Goal: Feedback & Contribution: Submit feedback/report problem

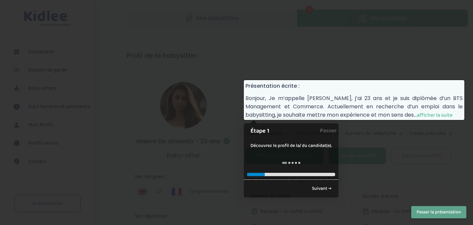
scroll to position [7, 0]
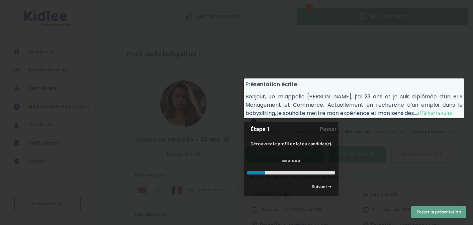
click at [438, 111] on span "afficher la suite" at bounding box center [435, 113] width 36 height 8
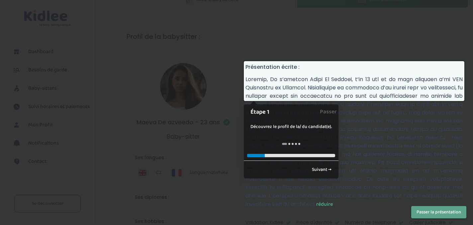
scroll to position [28, 0]
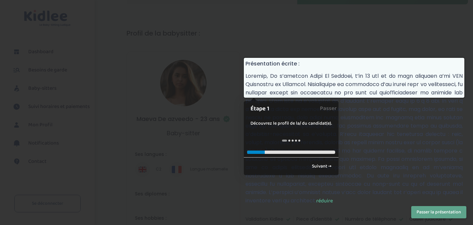
click at [384, 108] on p "réduire" at bounding box center [354, 138] width 217 height 133
click at [216, 111] on div at bounding box center [236, 112] width 473 height 225
click at [189, 79] on div at bounding box center [236, 112] width 473 height 225
click at [422, 211] on button "Passer la présentation" at bounding box center [439, 212] width 55 height 12
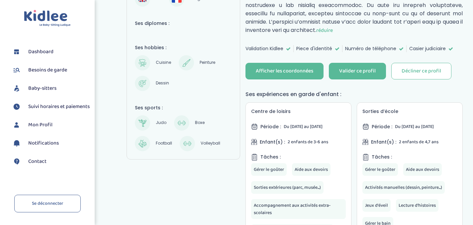
scroll to position [143, 0]
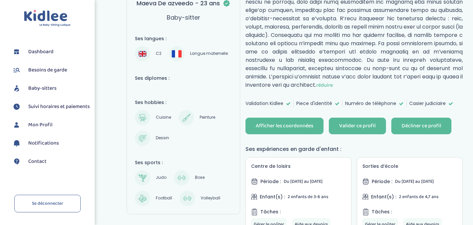
click at [421, 122] on div "Décliner ce profil" at bounding box center [422, 126] width 40 height 8
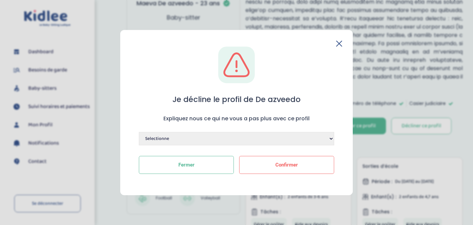
click at [222, 139] on select "Selectionne Manque de dynamisme Manque d'expérience Manque de motivation Dispon…" at bounding box center [237, 138] width 196 height 13
select select "Autre"
click at [139, 132] on select "Selectionne Manque de dynamisme Manque d'expérience Manque de motivation Dispon…" at bounding box center [237, 138] width 196 height 13
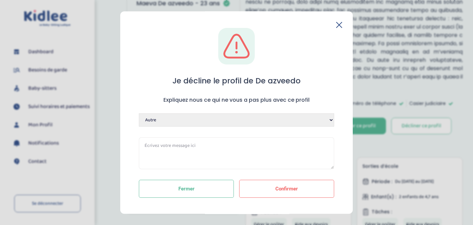
click at [180, 146] on textarea at bounding box center [237, 153] width 196 height 32
click at [217, 146] on textarea "Profil trop franco-français et pas d'éxpérience avec les enfants en dessous de …" at bounding box center [237, 153] width 196 height 32
click at [236, 163] on textarea "Profil trop franco-français et pas d'expérience avec les enfants en dessous de …" at bounding box center [237, 153] width 196 height 32
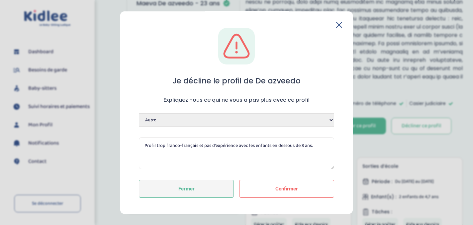
type textarea "Profil trop franco-français et pas d'expérience avec les enfants en dessous de …"
click at [206, 189] on button "Fermer" at bounding box center [186, 189] width 95 height 18
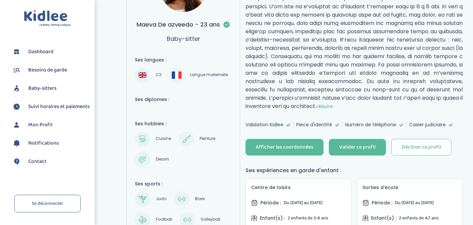
scroll to position [118, 0]
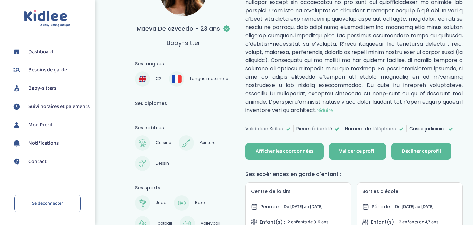
click at [431, 148] on div "Décliner ce profil" at bounding box center [422, 152] width 40 height 8
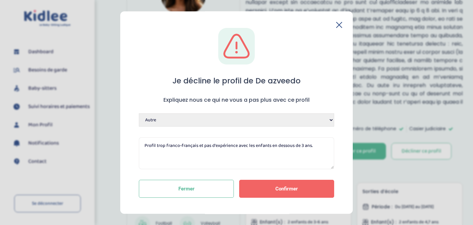
click at [277, 190] on span "Confirmer" at bounding box center [287, 189] width 23 height 6
